Goal: Information Seeking & Learning: Learn about a topic

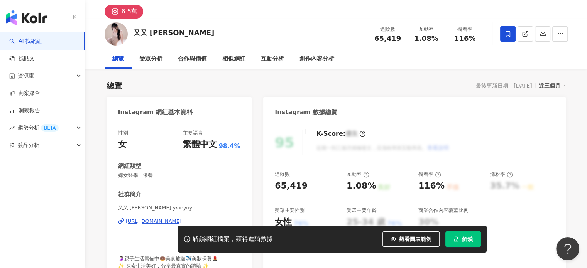
scroll to position [39, 0]
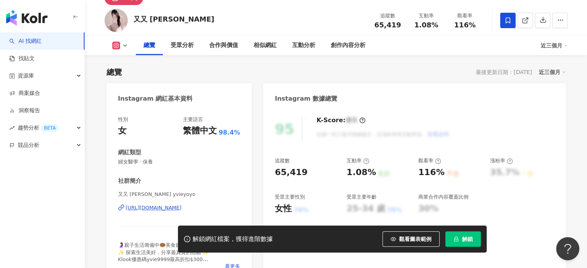
click at [176, 209] on div "https://www.instagram.com/yvieyoyo/" at bounding box center [154, 208] width 56 height 7
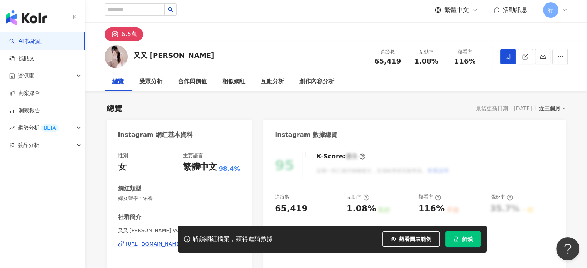
scroll to position [0, 0]
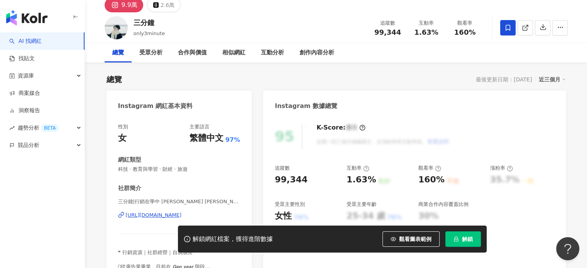
scroll to position [77, 0]
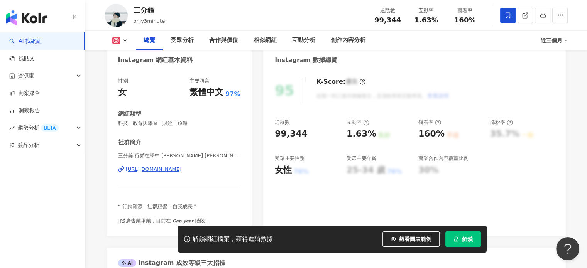
click at [173, 169] on div "https://www.instagram.com/only3minute/" at bounding box center [154, 169] width 56 height 7
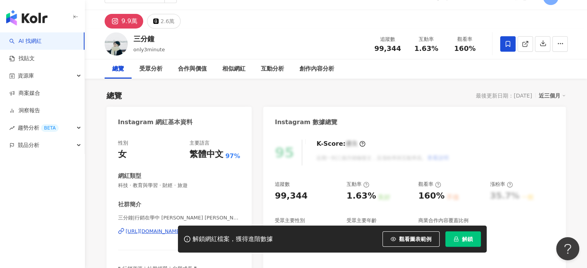
scroll to position [0, 0]
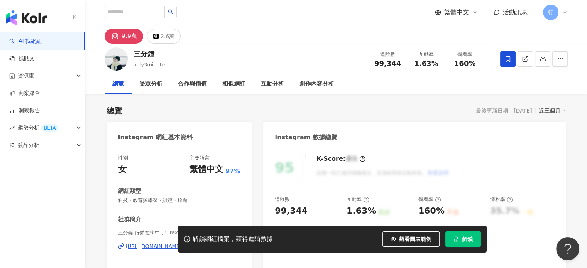
click at [154, 247] on div "解鎖網紅檔案，獲得進階數據 觀看圖表範例 解鎖" at bounding box center [293, 239] width 587 height 27
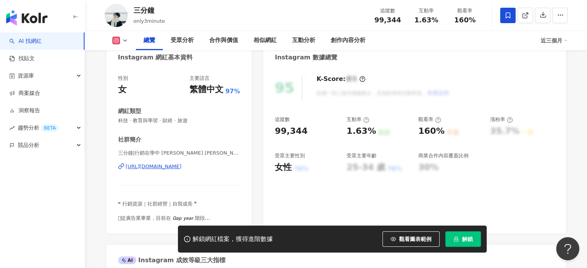
scroll to position [116, 0]
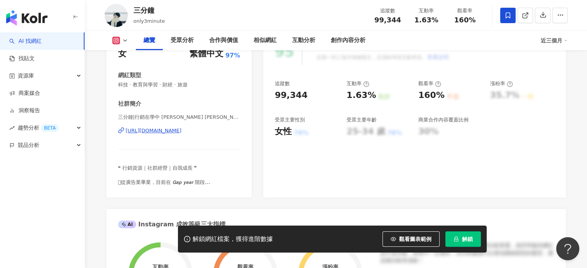
click at [187, 134] on div "三分鐘|行銷在學中 Lynn Lin | only3minute https://www.instagram.com/only3minute/" at bounding box center [179, 136] width 122 height 45
click at [182, 131] on div "https://www.instagram.com/only3minute/" at bounding box center [154, 130] width 56 height 7
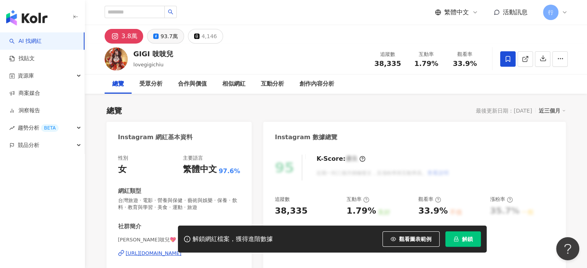
click at [175, 39] on div "93.7萬" at bounding box center [169, 36] width 17 height 11
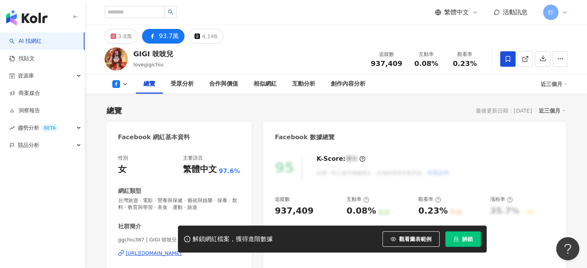
scroll to position [116, 0]
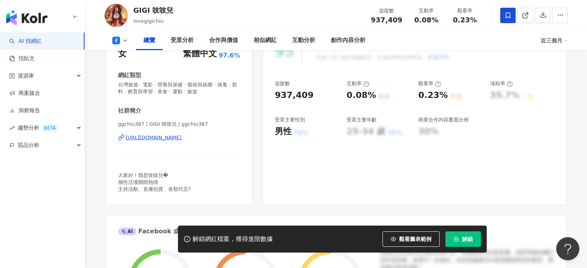
click at [182, 139] on div "https://www.facebook.com/239601679417459" at bounding box center [154, 137] width 56 height 7
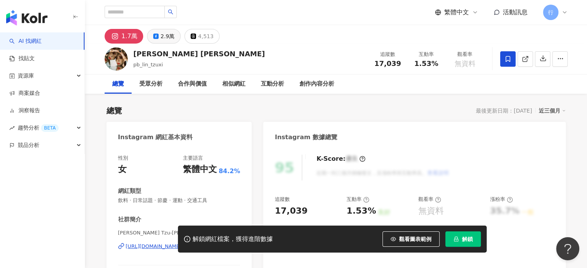
click at [161, 34] on div "2.9萬" at bounding box center [168, 36] width 14 height 11
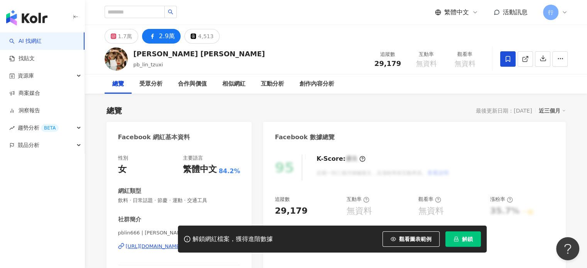
click at [166, 243] on div "[URL][DOMAIN_NAME]" at bounding box center [154, 246] width 56 height 7
click at [125, 37] on div "1.7萬" at bounding box center [125, 36] width 14 height 11
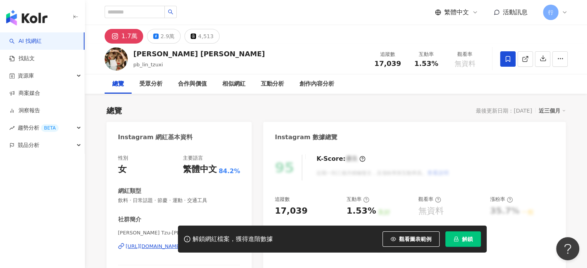
scroll to position [116, 0]
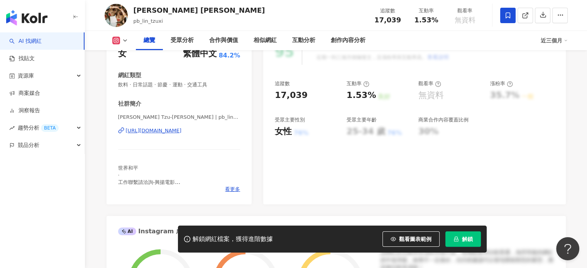
click at [175, 131] on div "[URL][DOMAIN_NAME]" at bounding box center [154, 130] width 56 height 7
click at [173, 131] on div "[URL][DOMAIN_NAME]" at bounding box center [154, 130] width 56 height 7
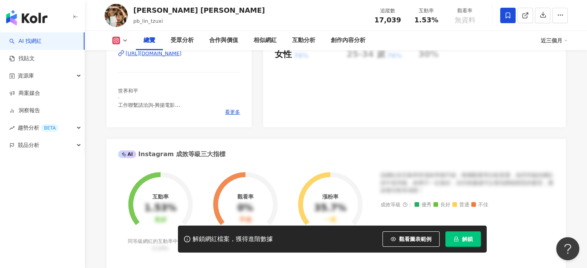
scroll to position [270, 0]
